Goal: Information Seeking & Learning: Learn about a topic

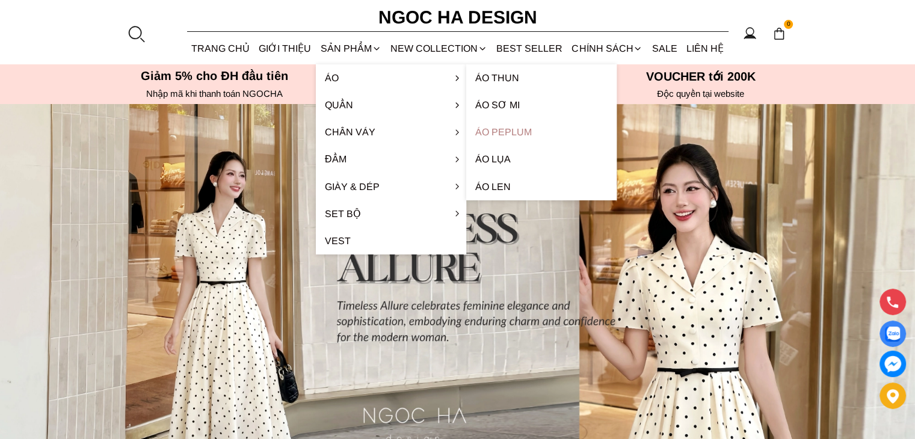
click at [512, 134] on link "Áo Peplum" at bounding box center [541, 132] width 150 height 27
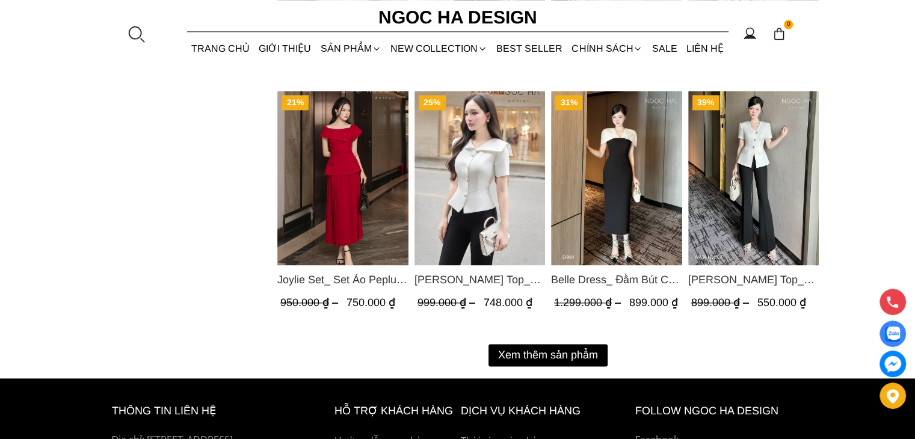
scroll to position [1605, 0]
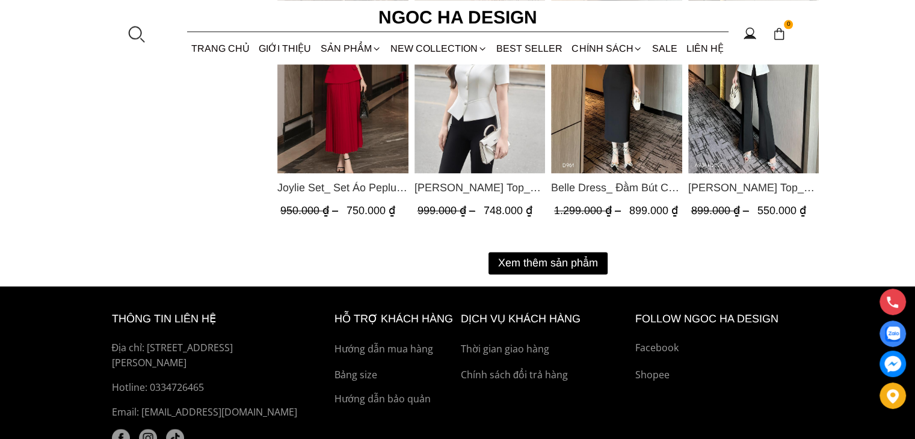
click at [528, 258] on button "Xem thêm sản phẩm" at bounding box center [548, 263] width 119 height 22
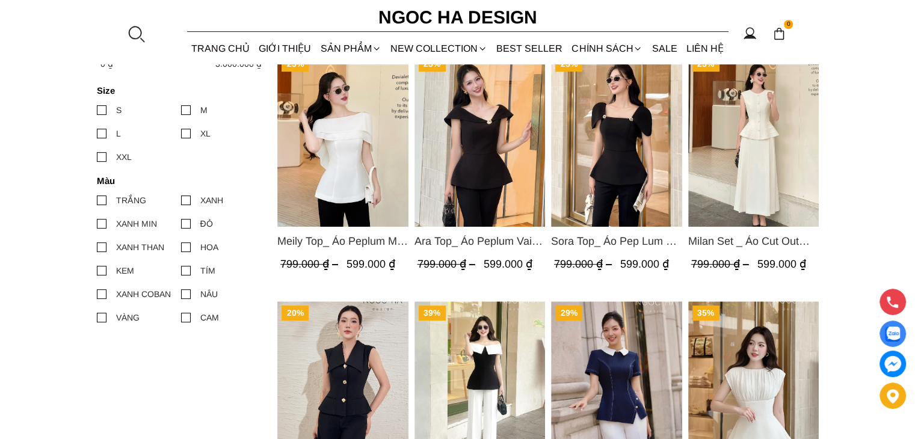
scroll to position [501, 0]
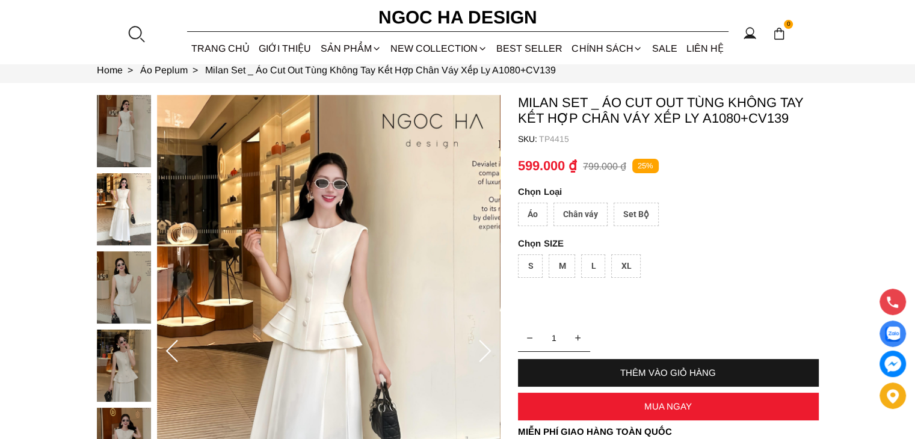
scroll to position [100, 0]
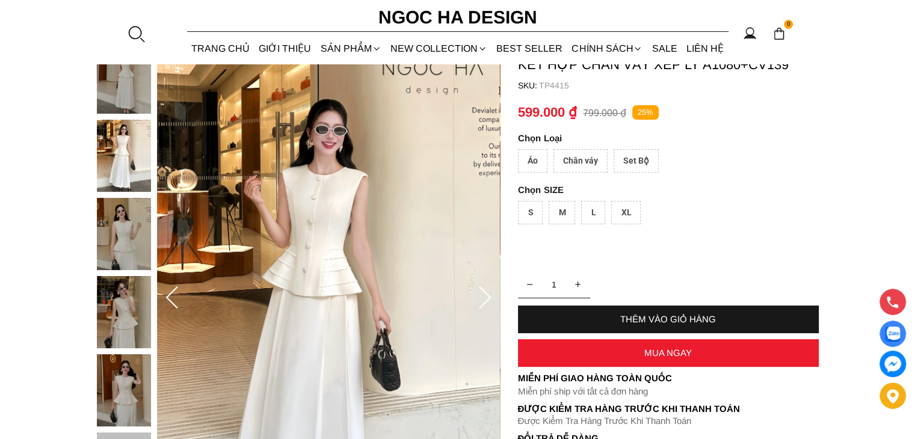
click at [632, 166] on div "Set Bộ" at bounding box center [636, 160] width 45 height 23
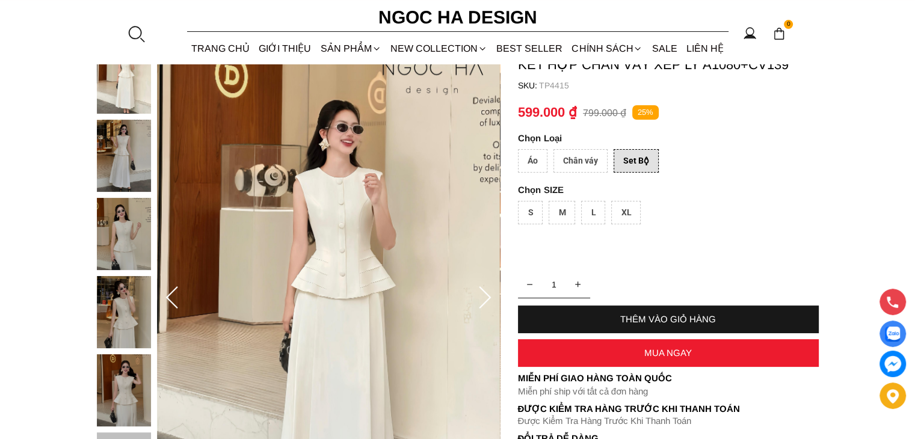
click at [525, 157] on div "Áo" at bounding box center [532, 160] width 29 height 23
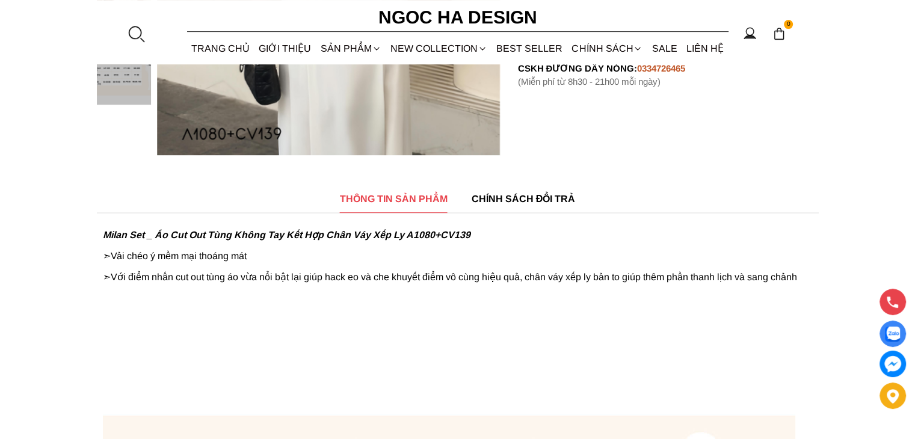
scroll to position [501, 0]
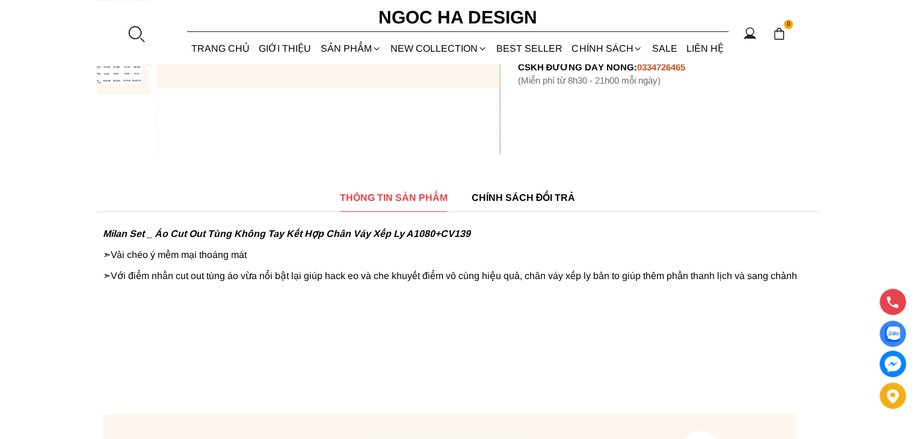
click at [527, 201] on span "CHÍNH SÁCH ĐỔI TRẢ" at bounding box center [524, 197] width 104 height 15
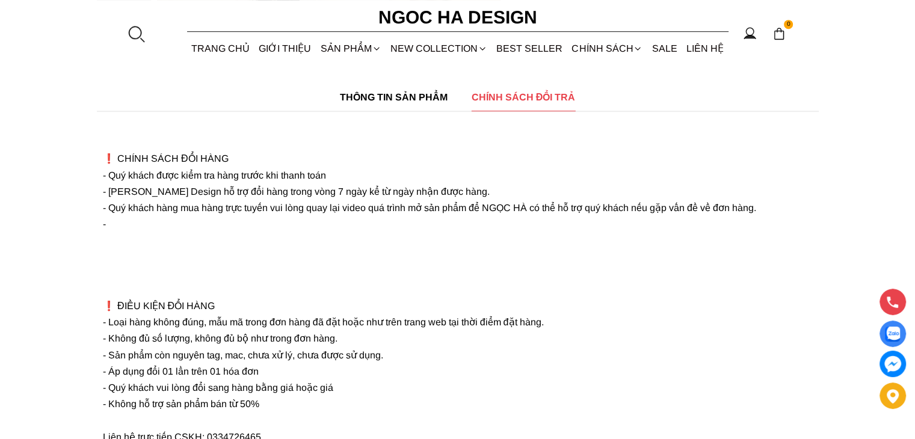
scroll to position [401, 0]
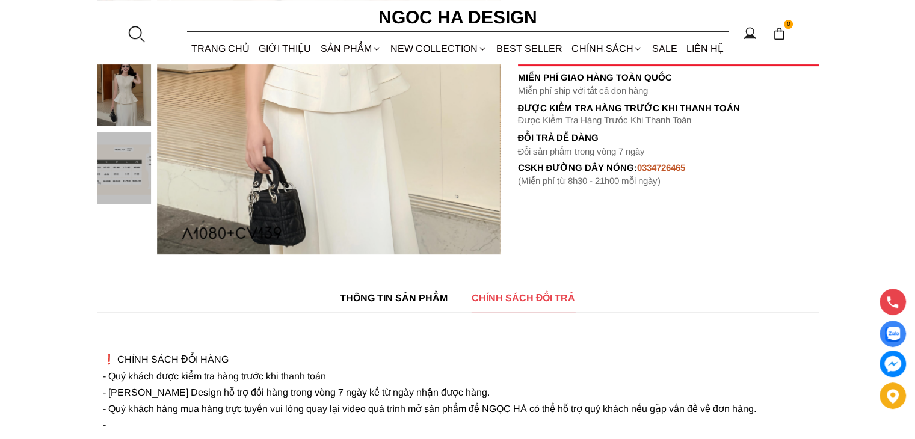
click at [408, 299] on span "THÔNG TIN SẢN PHẨM" at bounding box center [394, 298] width 108 height 15
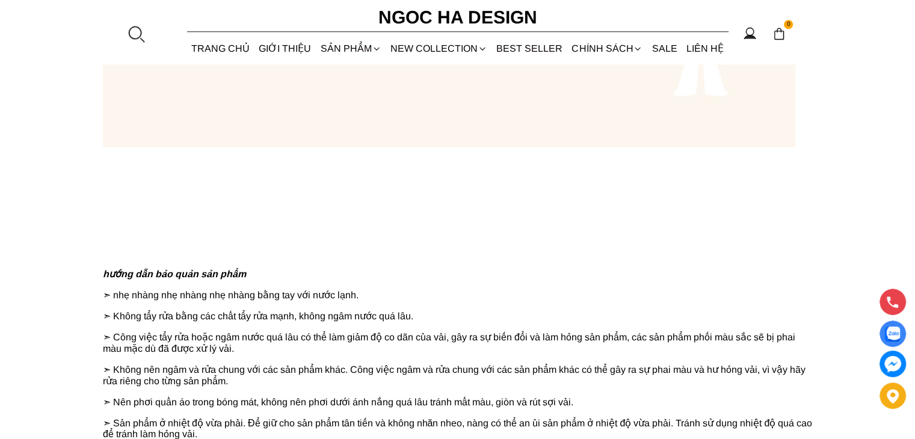
scroll to position [1304, 0]
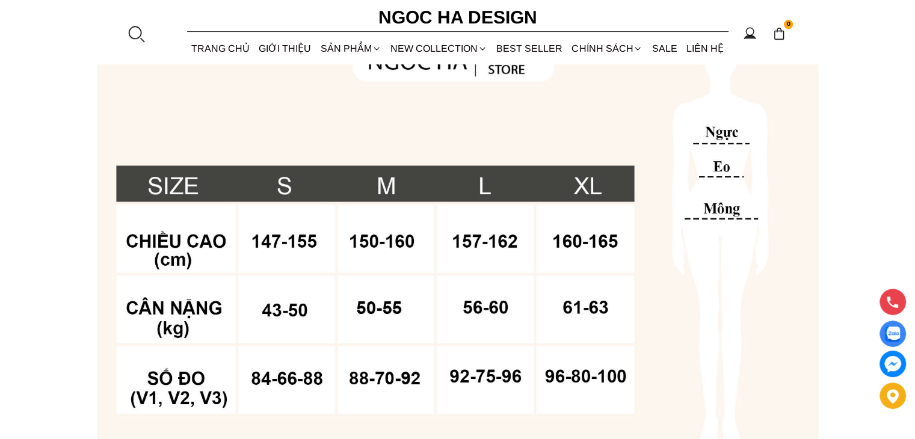
scroll to position [100, 0]
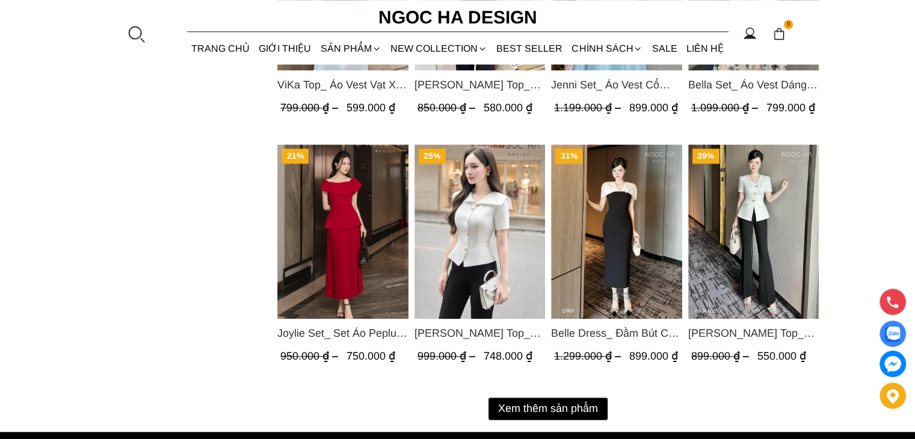
scroll to position [1505, 0]
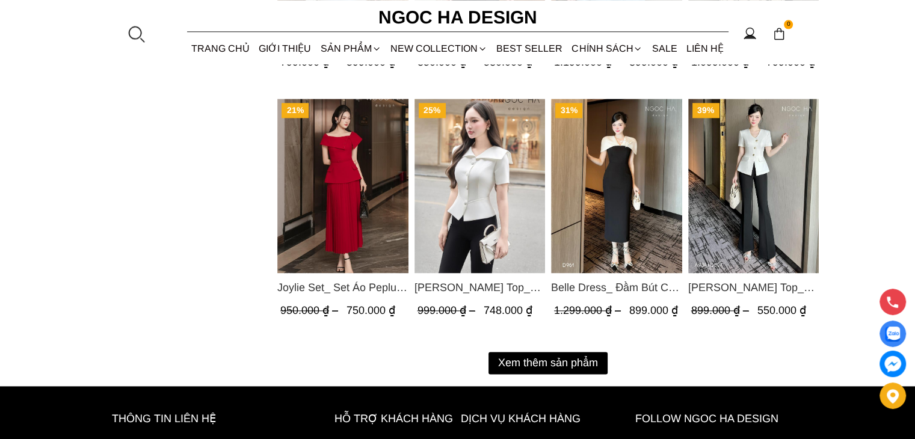
click at [530, 364] on button "Xem thêm sản phẩm" at bounding box center [548, 363] width 119 height 22
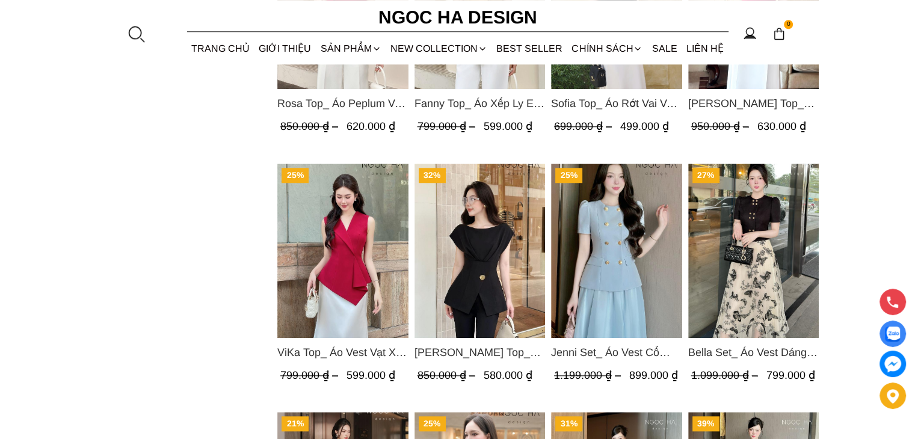
scroll to position [1204, 0]
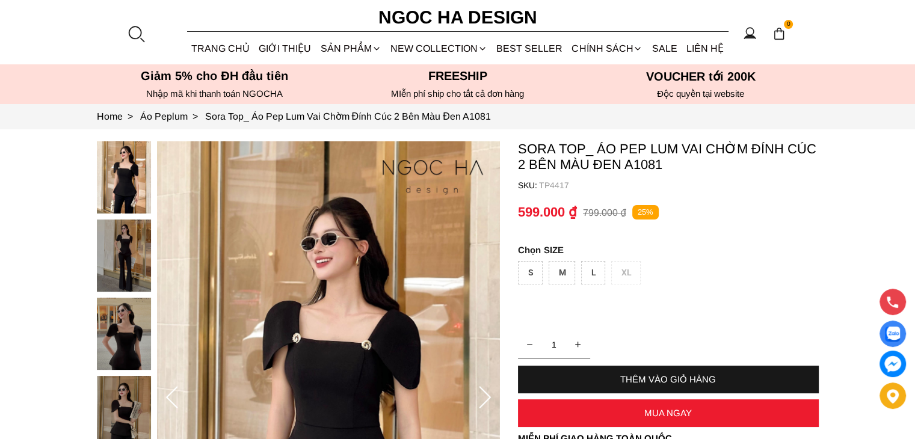
click at [135, 256] on div at bounding box center [127, 336] width 60 height 391
click at [131, 304] on img at bounding box center [124, 334] width 54 height 72
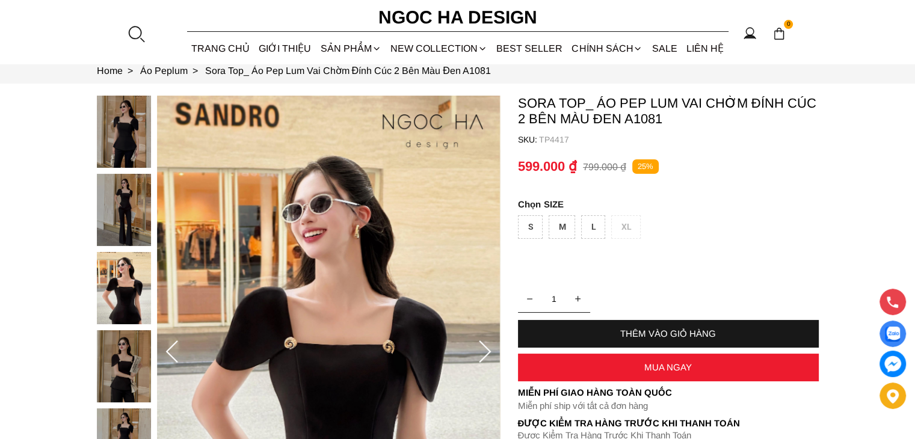
scroll to position [100, 0]
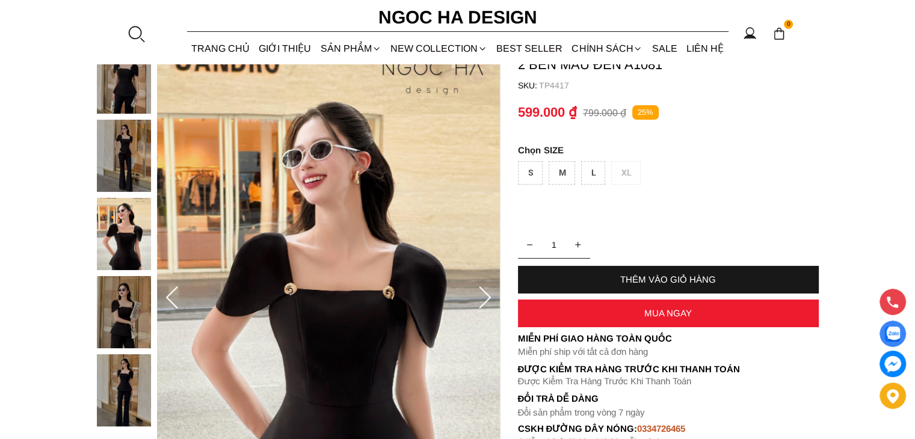
click at [128, 316] on div at bounding box center [127, 237] width 60 height 391
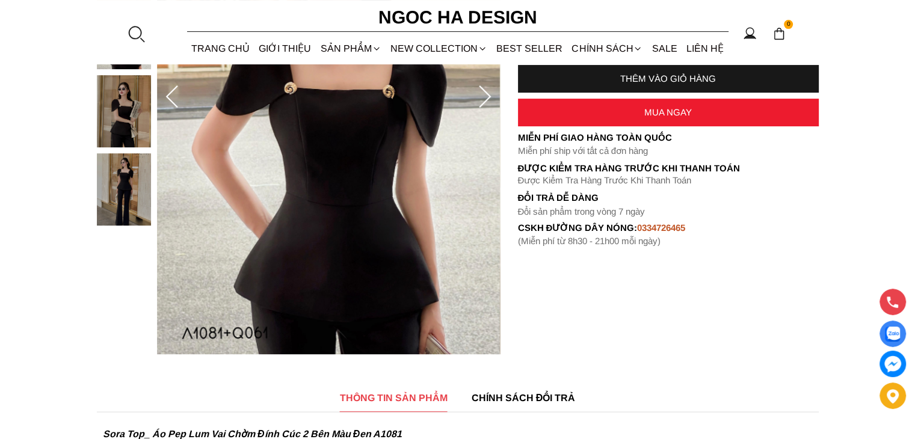
scroll to position [200, 0]
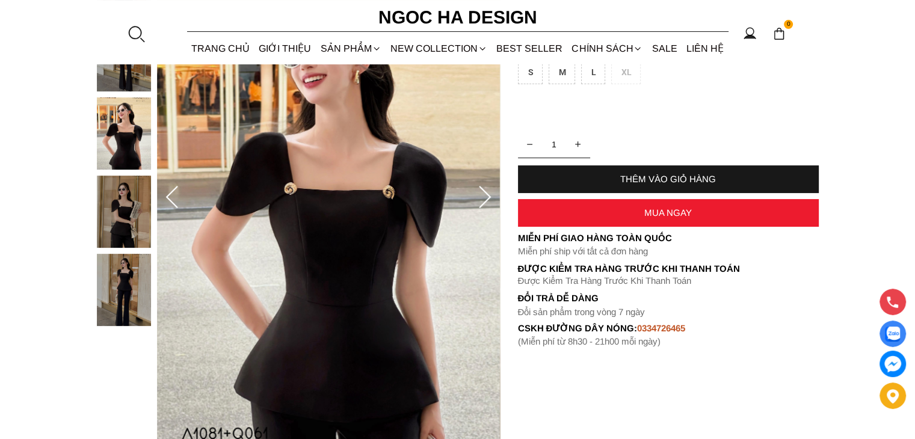
click at [119, 285] on img at bounding box center [124, 290] width 54 height 72
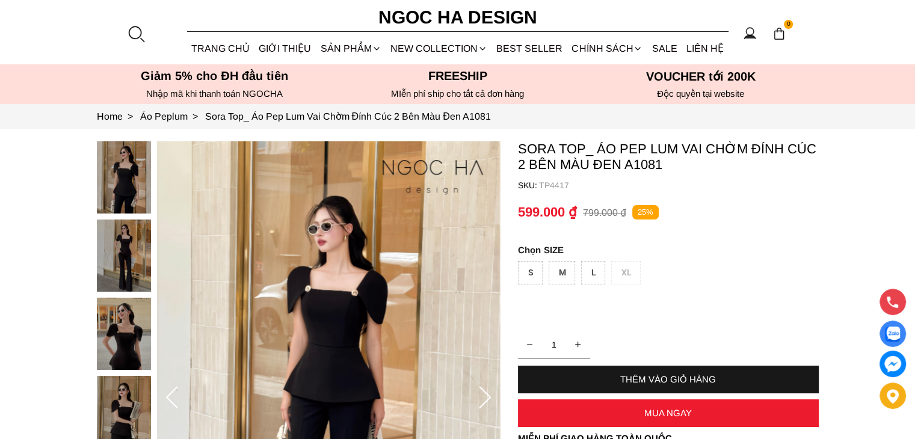
scroll to position [0, 0]
click at [130, 165] on img at bounding box center [124, 177] width 54 height 72
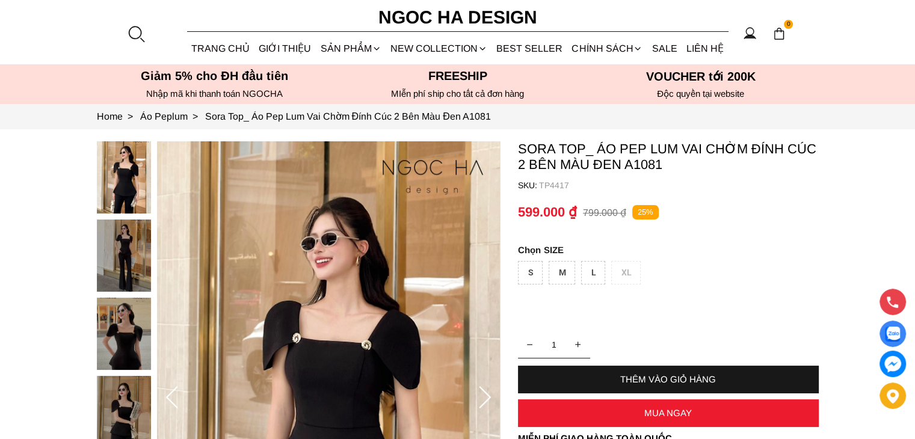
click at [113, 276] on img at bounding box center [124, 256] width 54 height 72
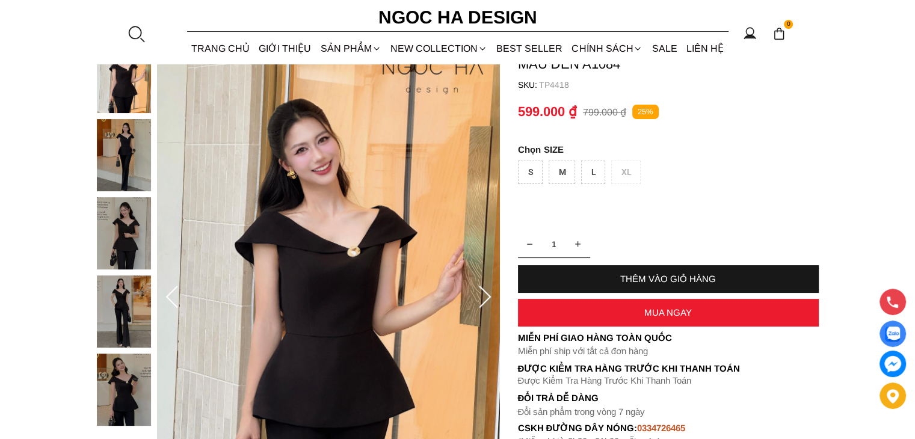
scroll to position [100, 0]
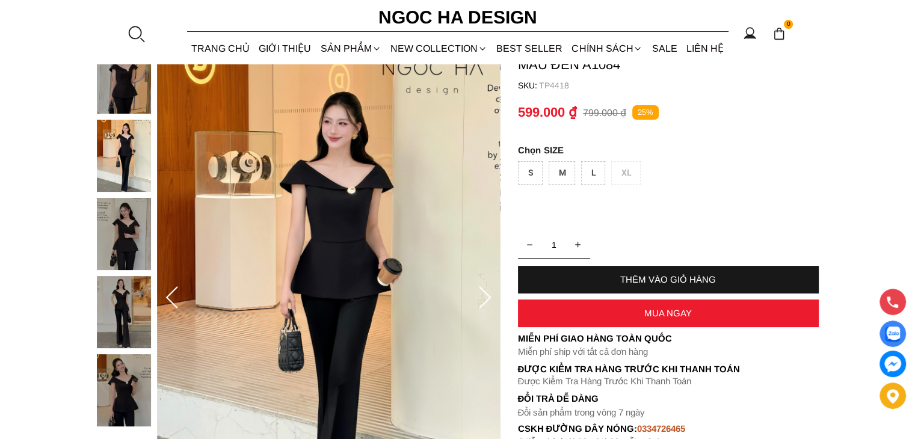
click at [130, 240] on div at bounding box center [127, 237] width 60 height 391
click at [132, 303] on img at bounding box center [124, 312] width 54 height 72
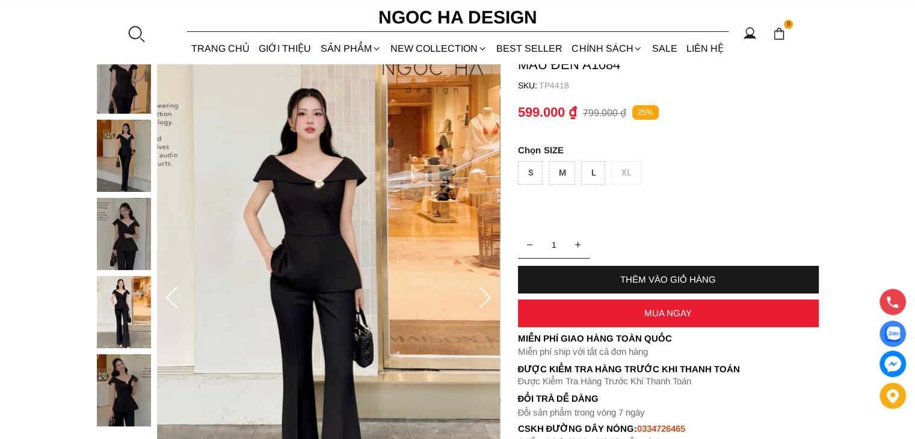
click at [120, 375] on img at bounding box center [124, 390] width 54 height 72
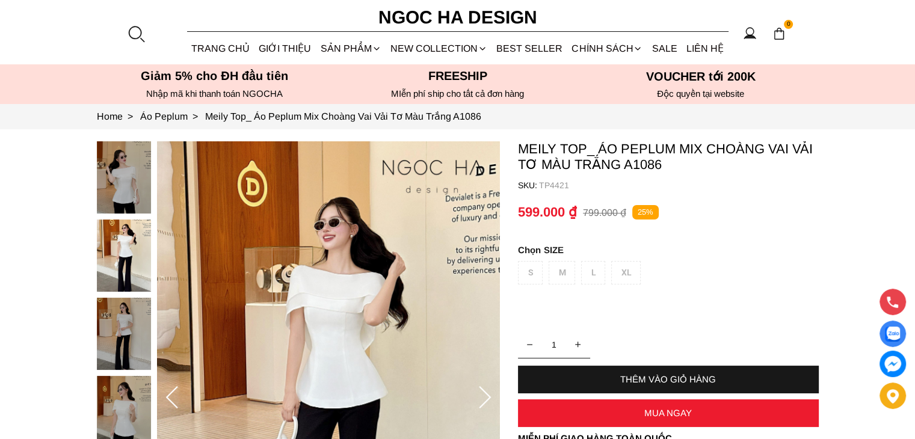
click at [484, 399] on icon at bounding box center [485, 398] width 24 height 24
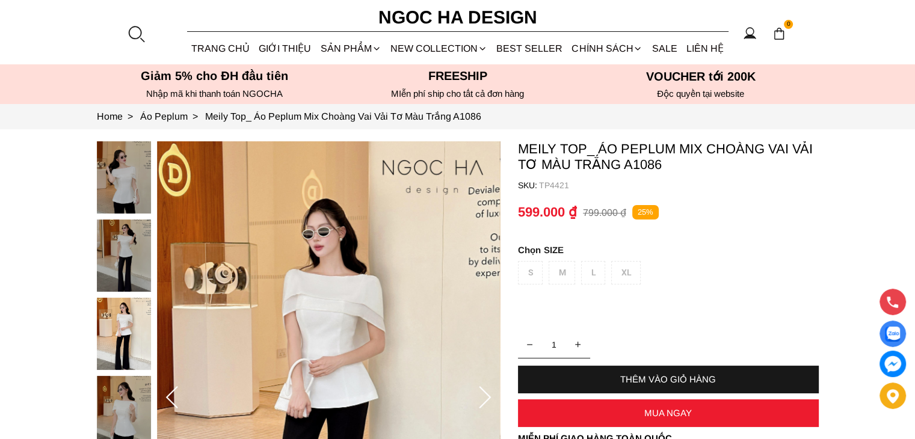
click at [484, 399] on icon at bounding box center [485, 398] width 24 height 24
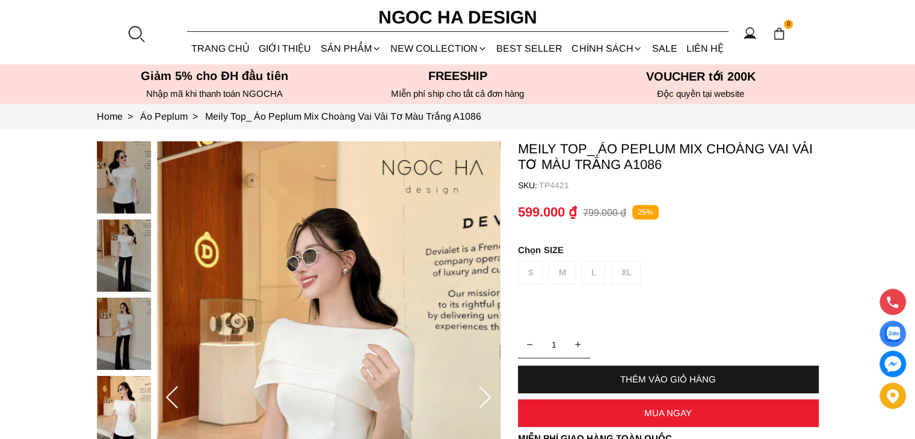
click at [484, 399] on icon at bounding box center [485, 398] width 24 height 24
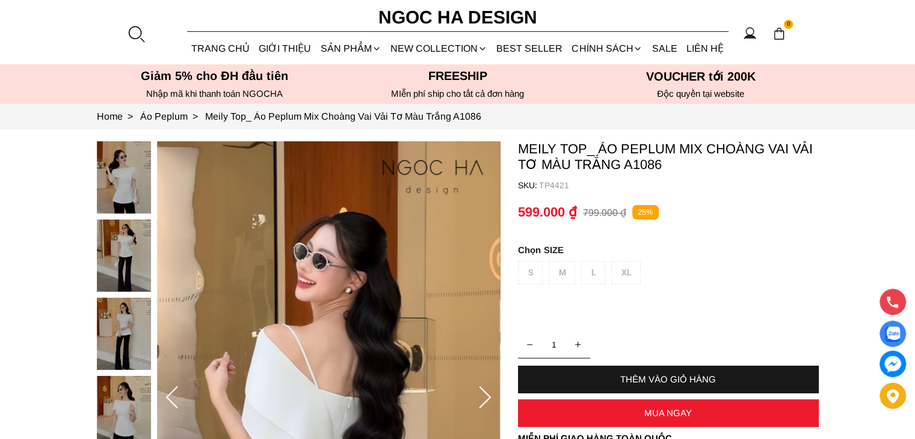
click at [484, 399] on icon at bounding box center [485, 398] width 24 height 24
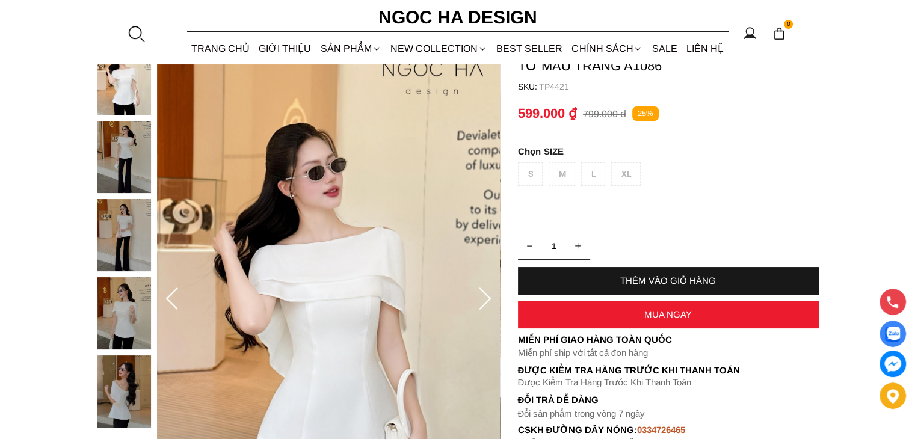
scroll to position [100, 0]
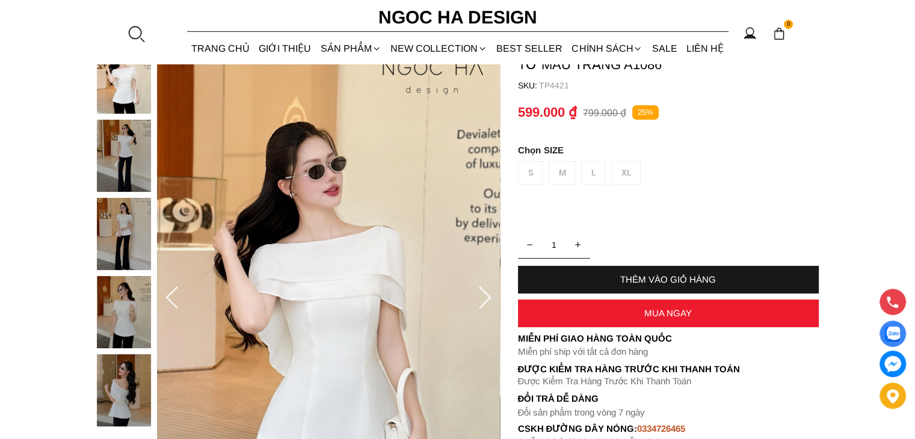
click at [131, 393] on img at bounding box center [124, 390] width 54 height 72
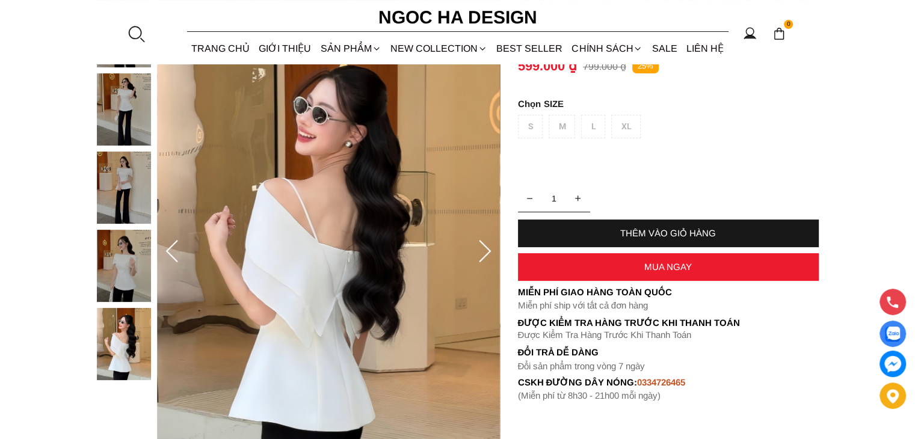
scroll to position [200, 0]
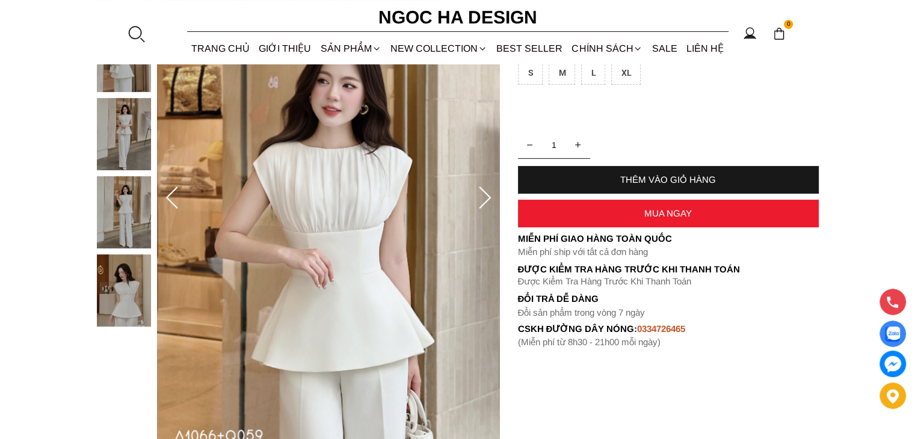
scroll to position [200, 0]
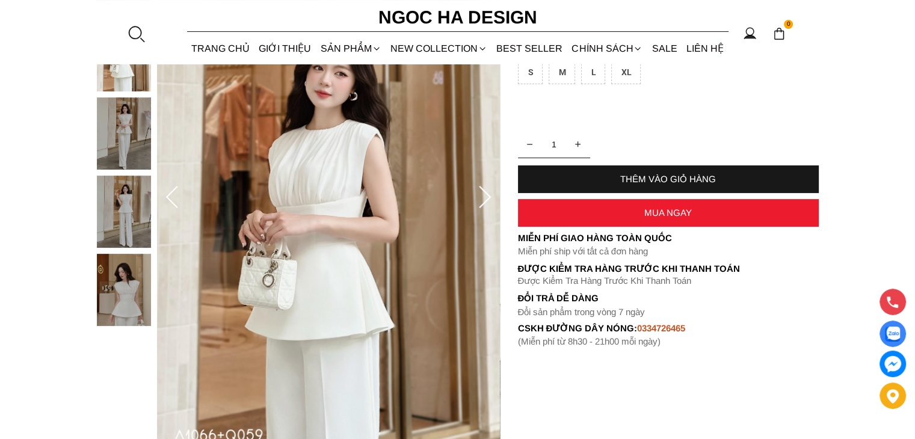
click at [132, 215] on div at bounding box center [127, 136] width 60 height 391
click at [129, 271] on img at bounding box center [124, 290] width 54 height 72
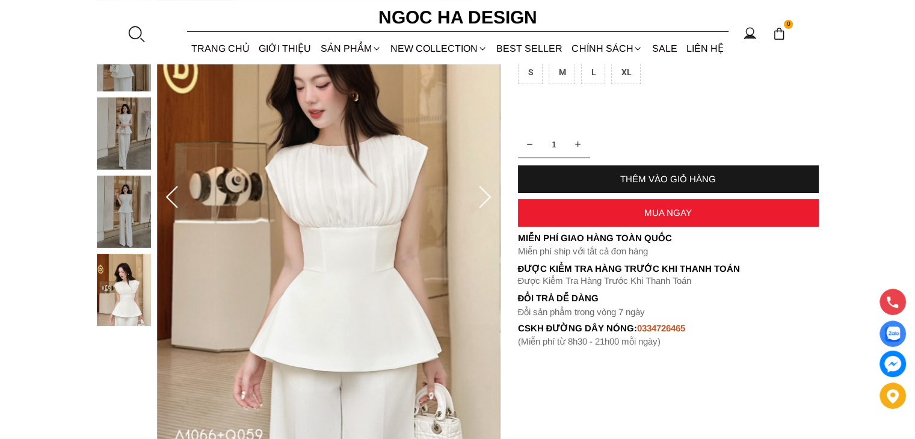
click at [135, 243] on img at bounding box center [124, 212] width 54 height 72
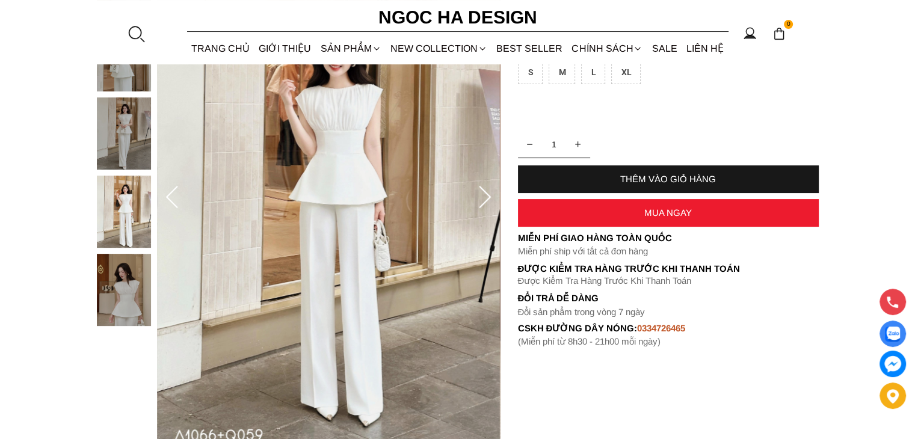
click at [128, 205] on img at bounding box center [124, 212] width 54 height 72
click at [138, 116] on img at bounding box center [124, 133] width 54 height 72
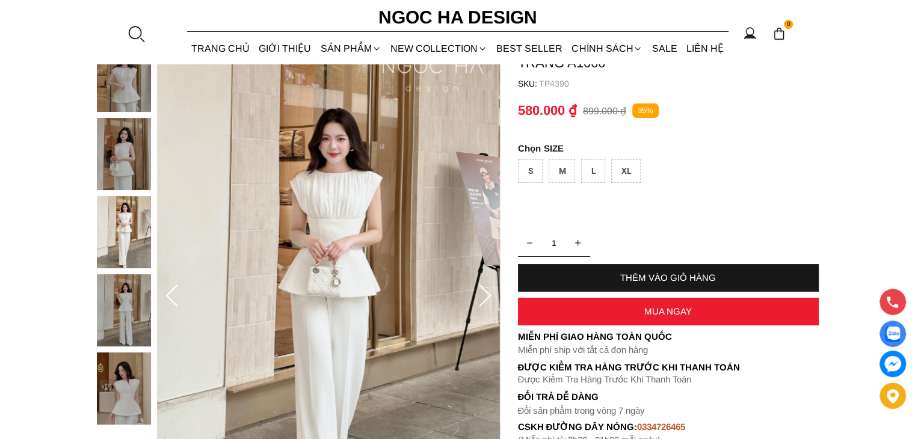
scroll to position [100, 0]
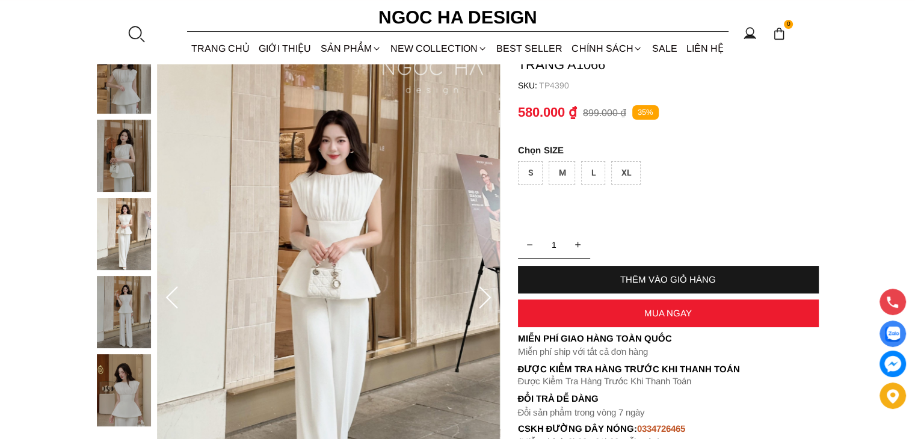
click at [138, 104] on img at bounding box center [124, 78] width 54 height 72
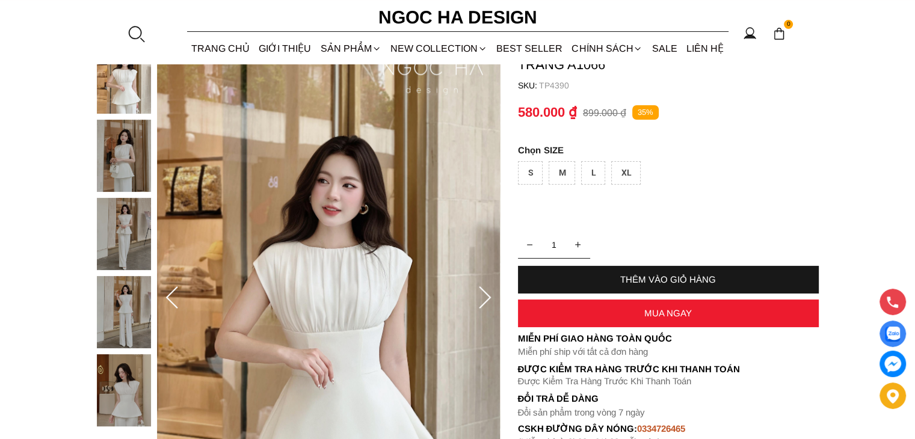
click at [137, 155] on img at bounding box center [124, 156] width 54 height 72
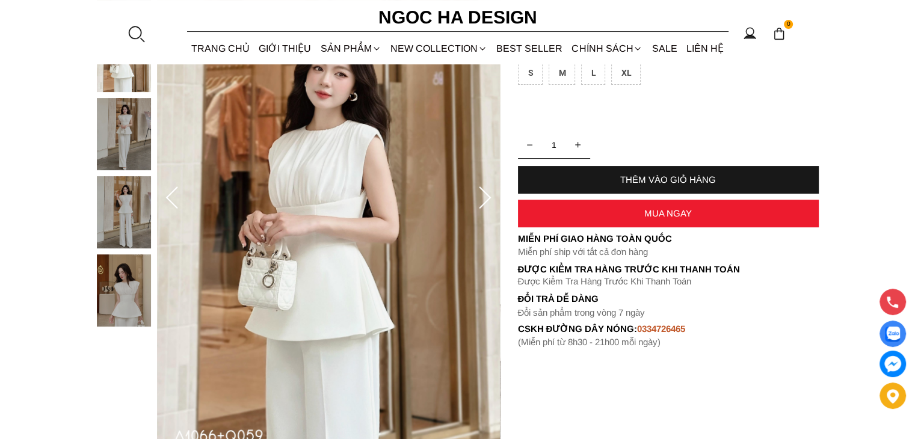
scroll to position [200, 0]
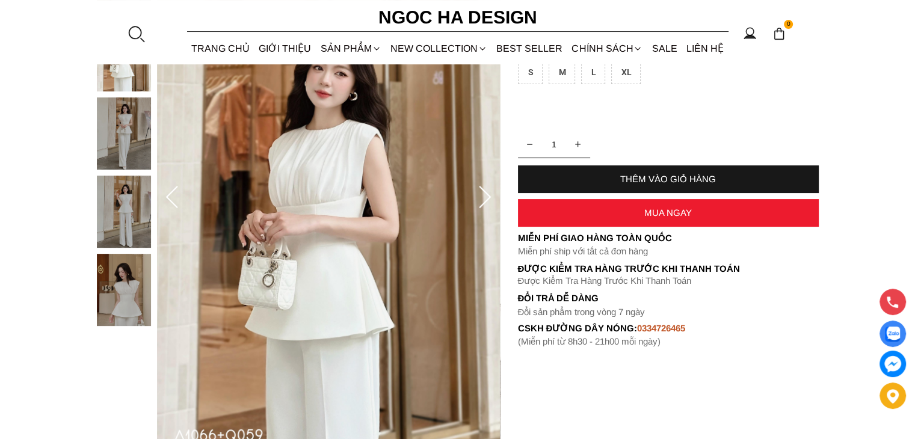
click at [486, 193] on icon at bounding box center [485, 198] width 24 height 24
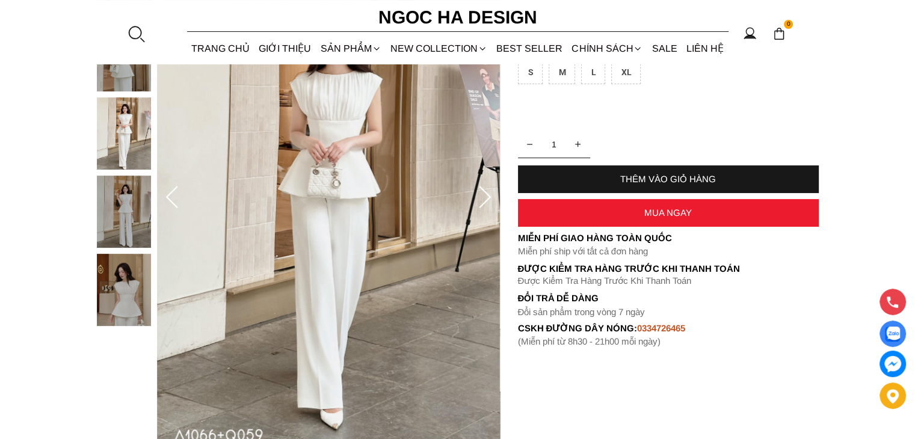
click at [486, 193] on icon at bounding box center [485, 198] width 24 height 24
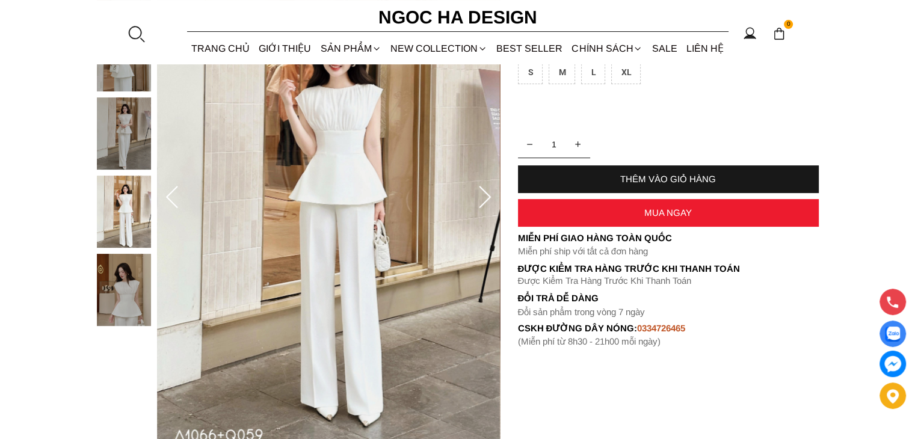
click at [486, 193] on icon at bounding box center [485, 198] width 24 height 24
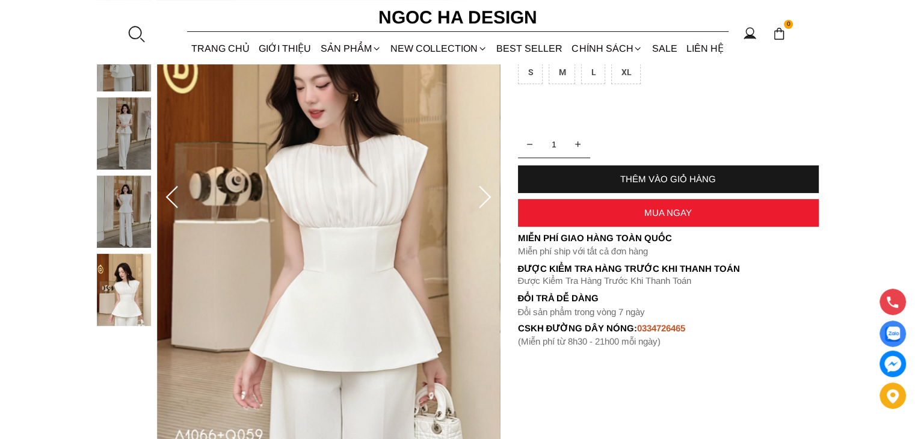
click at [486, 193] on icon at bounding box center [485, 198] width 24 height 24
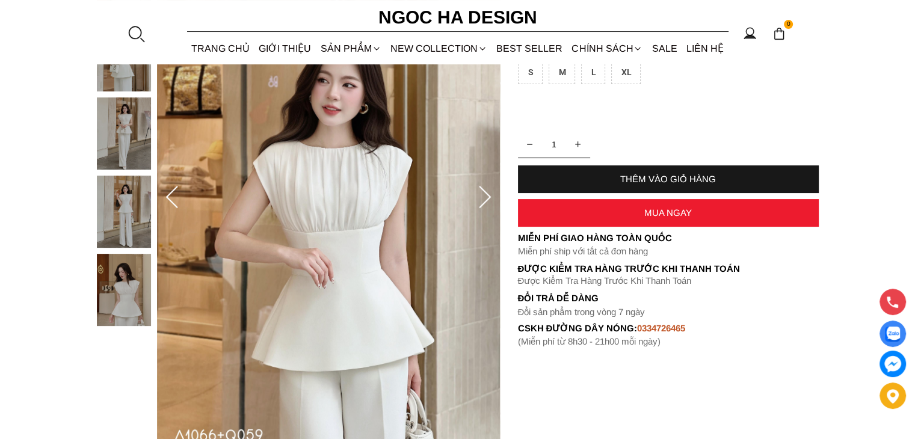
click at [486, 193] on icon at bounding box center [485, 198] width 24 height 24
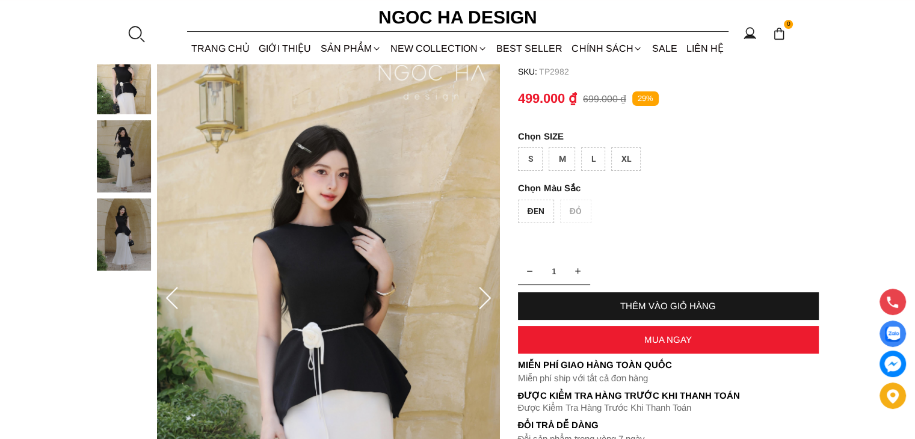
scroll to position [100, 0]
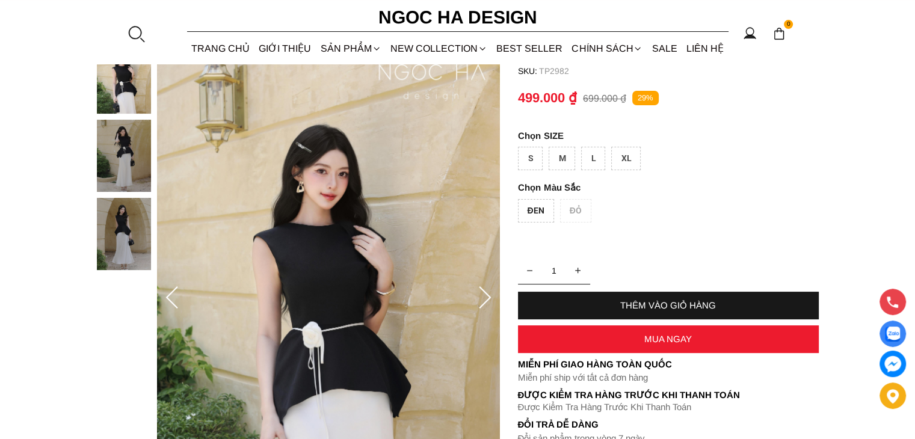
click at [134, 157] on div at bounding box center [127, 159] width 60 height 235
click at [141, 225] on img at bounding box center [124, 234] width 54 height 72
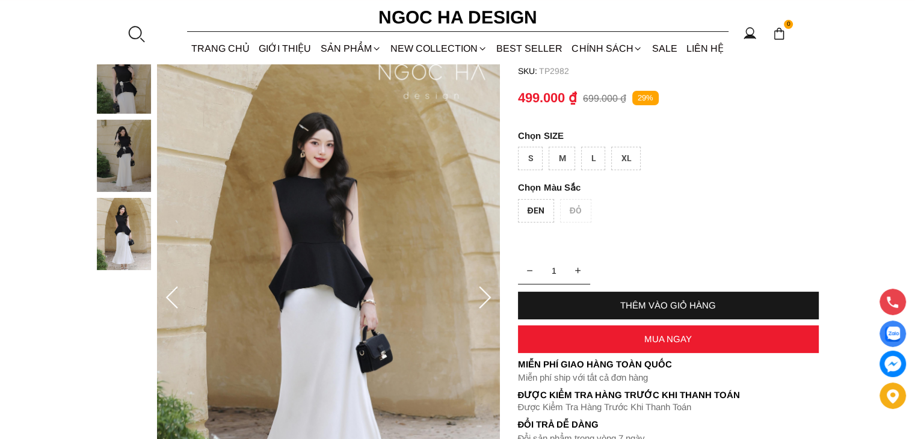
click at [120, 77] on img at bounding box center [124, 78] width 54 height 72
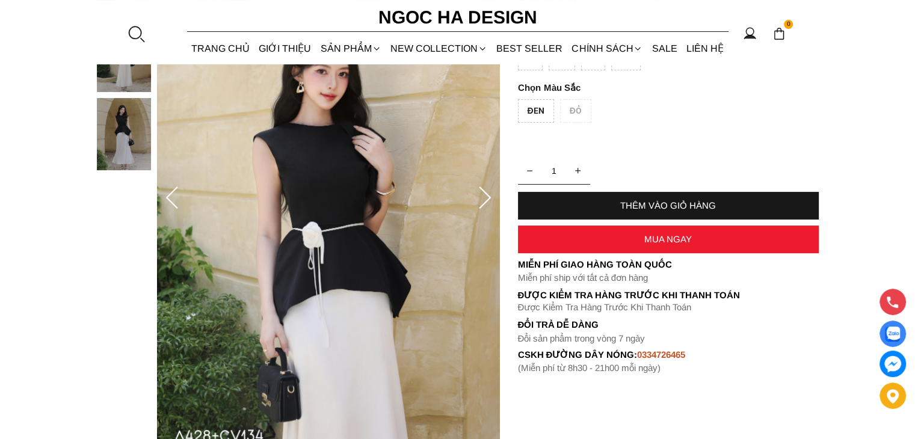
scroll to position [200, 0]
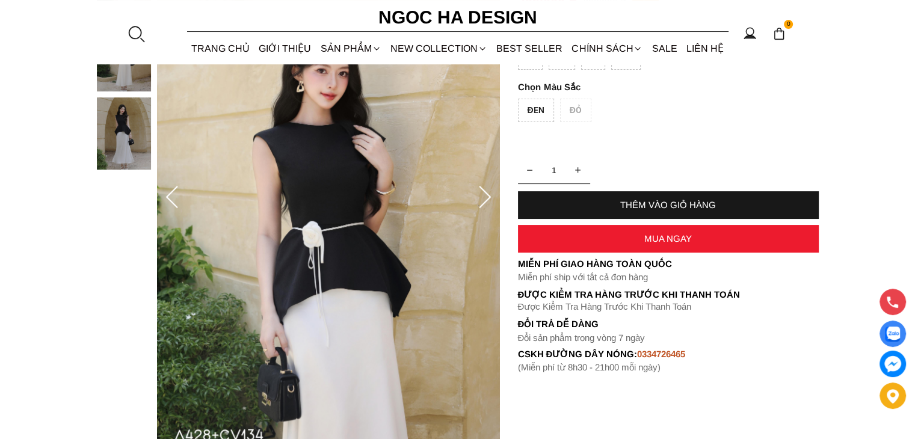
click at [573, 118] on div "ĐEN ĐỎ" at bounding box center [668, 113] width 301 height 29
click at [574, 112] on div "ĐEN ĐỎ" at bounding box center [668, 113] width 301 height 29
click at [536, 113] on div "ĐEN" at bounding box center [536, 110] width 36 height 23
click at [137, 150] on img at bounding box center [124, 133] width 54 height 72
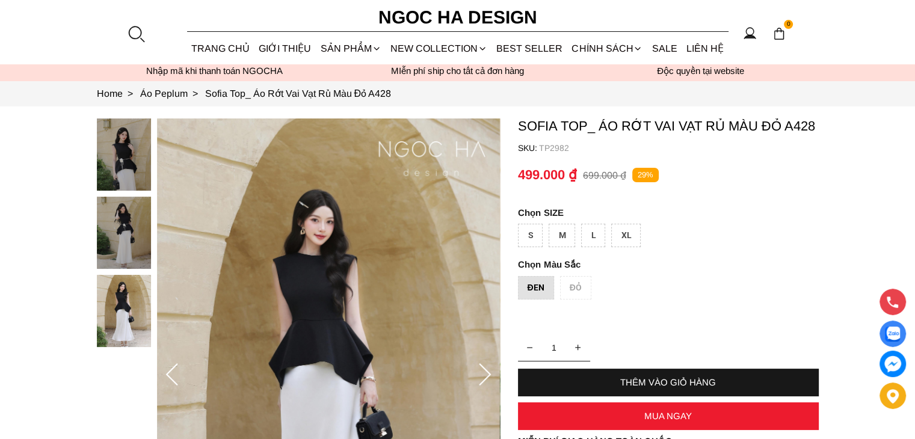
scroll to position [0, 0]
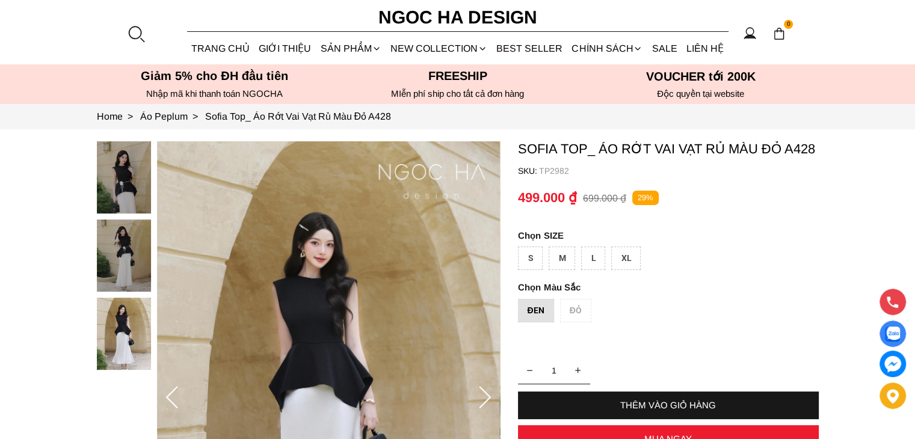
click at [142, 190] on img at bounding box center [124, 177] width 54 height 72
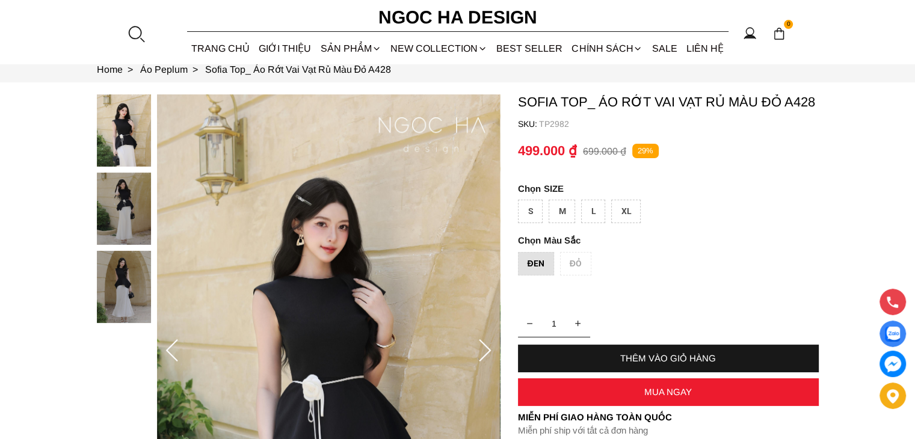
scroll to position [100, 0]
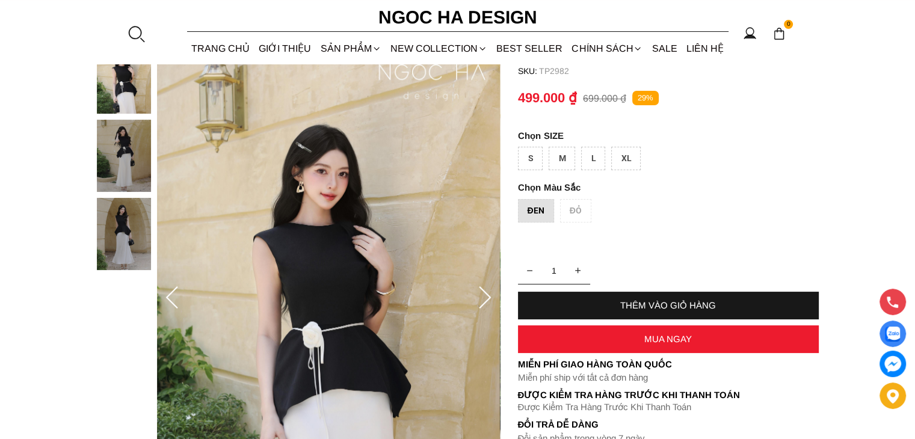
click at [131, 178] on img at bounding box center [124, 156] width 54 height 72
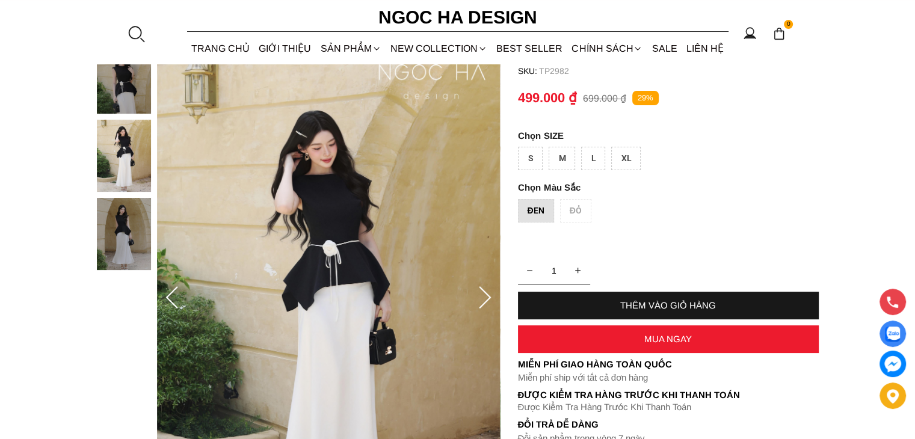
click at [133, 226] on img at bounding box center [124, 234] width 54 height 72
